Goal: Task Accomplishment & Management: Manage account settings

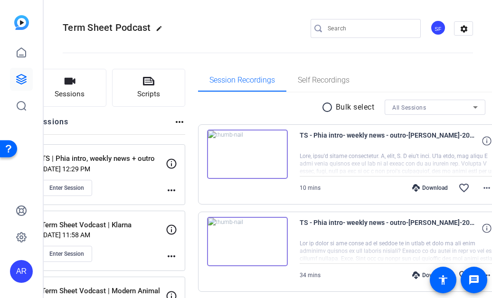
click at [148, 171] on p "[DATE] 12:29 PM" at bounding box center [103, 169] width 125 height 8
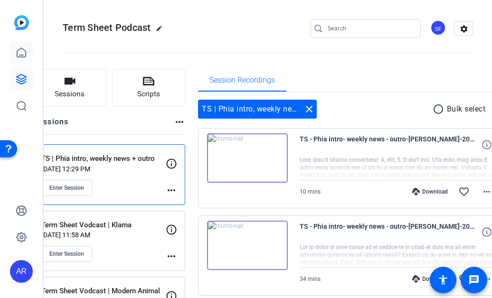
click at [25, 49] on icon at bounding box center [21, 52] width 11 height 11
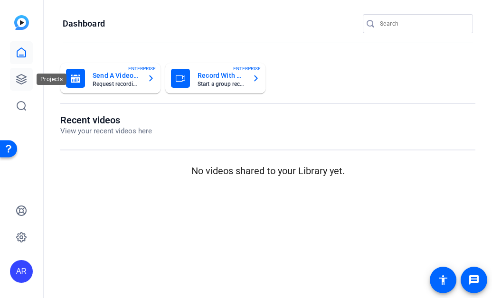
click at [26, 82] on icon at bounding box center [22, 80] width 10 height 10
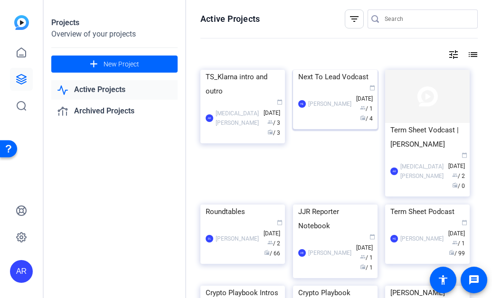
click at [339, 84] on div "Next To Lead Vodcast" at bounding box center [335, 77] width 74 height 14
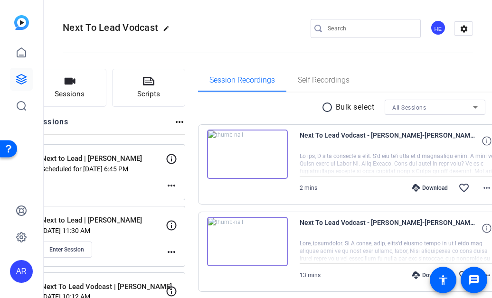
click at [163, 185] on div "Next to Lead | [PERSON_NAME] Scheduled for [DATE] 6:45 PM more_horiz" at bounding box center [109, 172] width 152 height 56
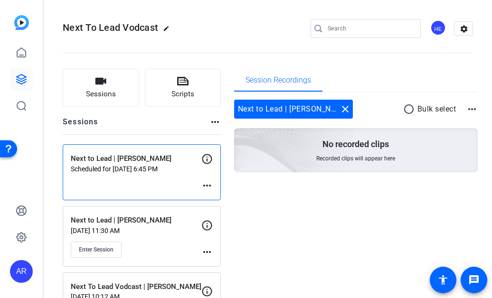
click at [206, 185] on mat-icon "more_horiz" at bounding box center [207, 185] width 11 height 11
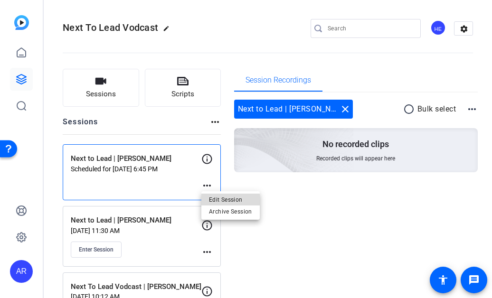
click at [226, 197] on span "Edit Session" at bounding box center [230, 199] width 43 height 11
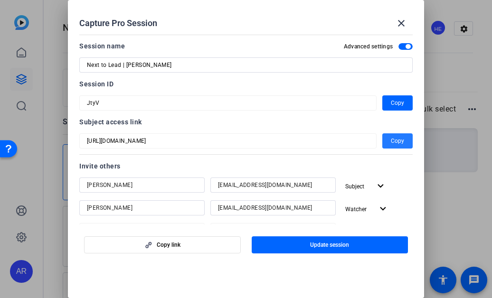
click at [386, 139] on span "button" at bounding box center [398, 141] width 30 height 23
